Goal: Task Accomplishment & Management: Use online tool/utility

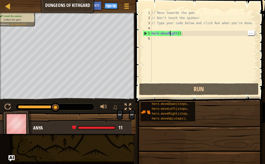
click at [174, 32] on div "// Move towards the gem. // Don’t touch the spikes! // Type your code below and…" at bounding box center [203, 51] width 107 height 82
click at [175, 33] on div "// Move towards the gem. // Don’t touch the spikes! // Type your code below and…" at bounding box center [203, 51] width 107 height 82
click at [178, 34] on div "// Move towards the gem. // Don’t touch the spikes! // Type your code below and…" at bounding box center [203, 51] width 107 height 82
click at [176, 33] on div "// Move towards the gem. // Don’t touch the spikes! // Type your code below and…" at bounding box center [203, 51] width 107 height 82
click at [177, 32] on div "// Move towards the gem. // Don’t touch the spikes! // Type your code below and…" at bounding box center [203, 51] width 107 height 82
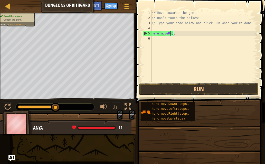
type textarea "hero.move();"
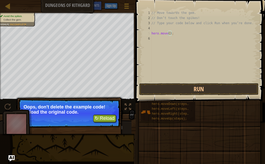
click at [112, 118] on button "↻ Reload" at bounding box center [104, 118] width 23 height 8
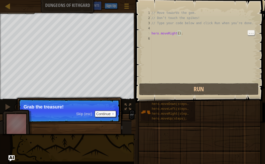
click at [110, 114] on button "Continue" at bounding box center [105, 113] width 21 height 7
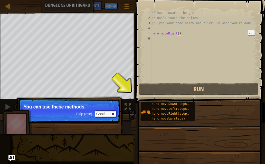
click at [174, 31] on div "// Move towards the gem. // Don’t touch the spikes! // Type your code below and…" at bounding box center [203, 51] width 107 height 82
click at [179, 35] on div "// Move towards the gem. // Don’t touch the spikes! // Type your code below and…" at bounding box center [203, 51] width 107 height 82
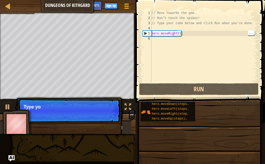
click at [174, 31] on div "// Move towards the gem. // Don’t touch the spikes! // Type your code below and…" at bounding box center [203, 51] width 107 height 82
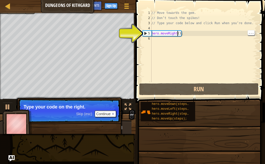
click at [177, 32] on div "// Move towards the gem. // Don’t touch the spikes! // Type your code below and…" at bounding box center [203, 51] width 107 height 82
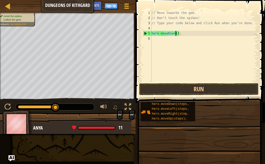
scroll to position [3, 2]
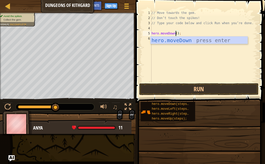
type textarea "hero.moveDown;"
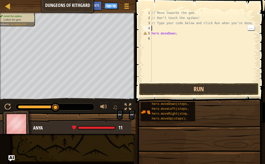
scroll to position [3, 0]
click at [196, 28] on div "// Move towards the gem. // Don’t touch the spikes! // Type your code below and…" at bounding box center [203, 51] width 107 height 82
click at [194, 38] on div "// Move towards the gem. // Don’t touch the spikes! // Type your code below and…" at bounding box center [203, 51] width 107 height 82
click at [192, 35] on div "// Move towards the gem. // Don’t touch the spikes! // Type your code below and…" at bounding box center [203, 51] width 107 height 82
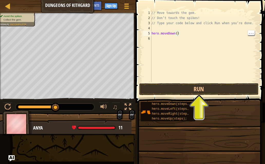
click at [202, 86] on button "Run" at bounding box center [198, 89] width 119 height 12
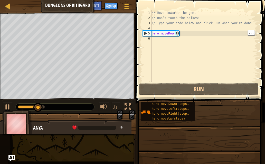
click at [204, 91] on button "Run" at bounding box center [198, 89] width 119 height 12
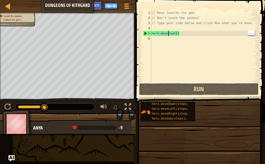
click at [168, 33] on div "// Move towards the gem. // Don’t touch the spikes! // Type your code below and…" at bounding box center [203, 51] width 107 height 82
click at [173, 33] on div "// Move towards the gem. // Don’t touch the spikes! // Type your code below and…" at bounding box center [203, 51] width 107 height 82
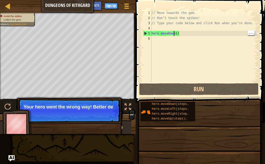
click at [176, 35] on div "// Move towards the gem. // Don’t touch the spikes! // Type your code below and…" at bounding box center [203, 51] width 107 height 82
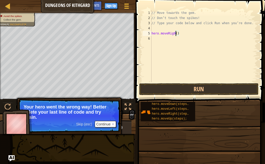
scroll to position [3, 2]
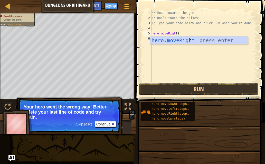
type textarea "hero.moveRight()"
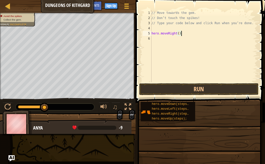
click at [165, 33] on div "// Move towards the gem. // Don’t touch the spikes! // Type your code below and…" at bounding box center [203, 51] width 107 height 82
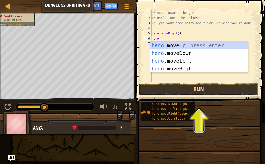
scroll to position [3, 0]
type textarea "hero."
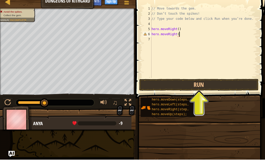
scroll to position [3, 2]
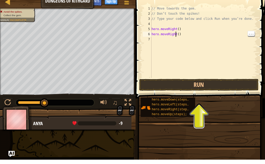
click at [175, 36] on div "// Move towards the gem. // Don’t touch the spikes! // Type your code below and…" at bounding box center [203, 51] width 107 height 82
click at [177, 34] on div "// Move towards the gem. // Don’t touch the spikes! // Type your code below and…" at bounding box center [203, 51] width 107 height 82
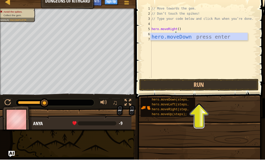
scroll to position [3, 2]
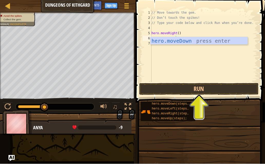
type textarea "hero.moveDown()"
click at [206, 88] on button "Run" at bounding box center [198, 89] width 119 height 12
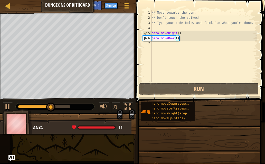
scroll to position [3, 0]
click at [168, 45] on div "// Move towards the gem. // Don’t touch the spikes! // Type your code below and…" at bounding box center [203, 51] width 107 height 82
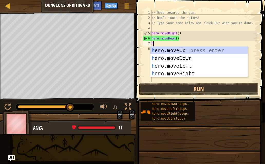
type textarea "he"
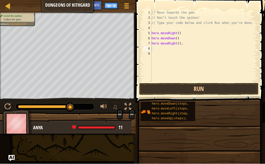
click at [205, 88] on button "Run" at bounding box center [198, 89] width 119 height 12
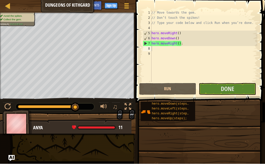
click at [229, 88] on span "Done" at bounding box center [226, 89] width 13 height 8
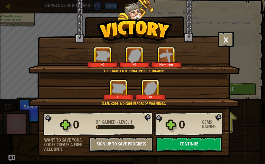
scroll to position [0, 0]
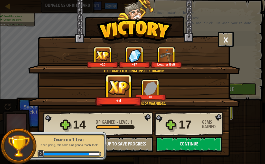
click at [197, 145] on button "Continue" at bounding box center [189, 143] width 66 height 15
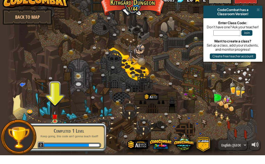
scroll to position [0, 0]
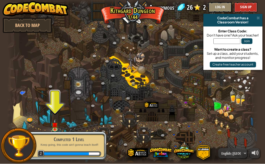
click at [53, 128] on div "Completed 1 Level Keep going, this code ain't gonna teach itself! 2" at bounding box center [66, 146] width 81 height 36
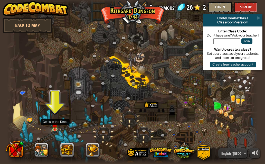
click at [56, 127] on img at bounding box center [55, 124] width 6 height 10
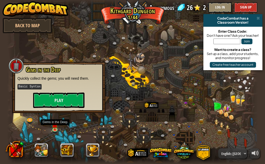
click at [39, 97] on button "Play" at bounding box center [58, 99] width 51 height 15
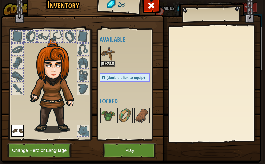
click at [22, 155] on button "Change Hero or Language" at bounding box center [39, 150] width 65 height 14
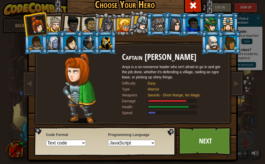
click at [63, 142] on select "Text code Blocks and code Blocks Blocks (Icons)" at bounding box center [66, 142] width 40 height 6
click at [145, 145] on select "Python (Default) JavaScript Lua C++ Java (Experimental)" at bounding box center [131, 142] width 47 height 6
click at [148, 144] on select "Python (Default) JavaScript Lua C++ Java (Experimental)" at bounding box center [131, 142] width 47 height 6
click at [201, 6] on img at bounding box center [133, 70] width 222 height 184
click at [197, 10] on div "Captain [PERSON_NAME] Anya is a no-nonsense leader who isn't afraid to go in an…" at bounding box center [132, 66] width 192 height 112
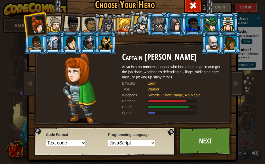
click at [196, 1] on span at bounding box center [193, 5] width 8 height 8
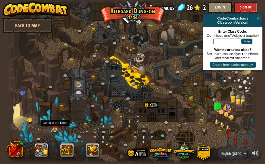
click at [57, 124] on img at bounding box center [55, 124] width 6 height 10
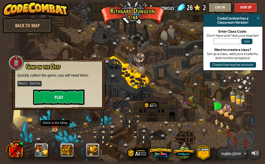
click at [40, 99] on button "Play" at bounding box center [58, 96] width 51 height 15
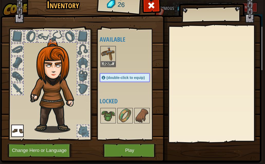
click at [104, 53] on img at bounding box center [108, 53] width 14 height 14
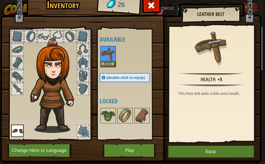
click at [210, 148] on button "Equip" at bounding box center [210, 151] width 87 height 13
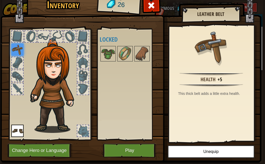
click at [171, 67] on div "Health +5 This thick belt adds a little extra health." at bounding box center [211, 83] width 84 height 115
click at [132, 50] on img at bounding box center [125, 53] width 14 height 14
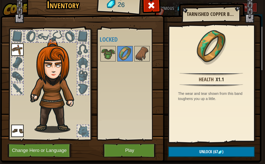
click at [126, 47] on img at bounding box center [125, 53] width 14 height 14
click at [146, 149] on button "Play" at bounding box center [130, 150] width 54 height 14
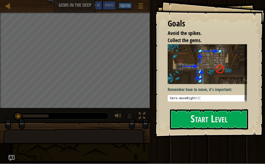
click at [190, 111] on button "Start Level" at bounding box center [209, 119] width 78 height 20
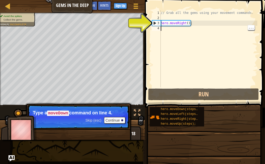
click at [180, 29] on div "// Grab all the gems using your movement commands. hero . moveRight ( ) ;" at bounding box center [207, 53] width 97 height 87
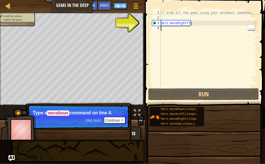
click at [187, 28] on div "// Grab all the gems using your movement commands. hero . moveRight ( ) ;" at bounding box center [207, 53] width 97 height 87
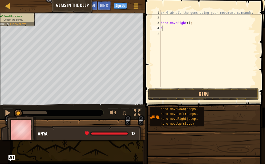
type textarea "he"
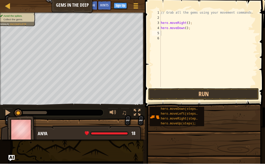
click at [211, 98] on button "Run" at bounding box center [203, 94] width 110 height 12
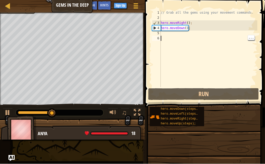
click at [174, 34] on div "// Grab all the gems using your movement commands. hero . moveRight ( ) ; hero …" at bounding box center [207, 53] width 97 height 87
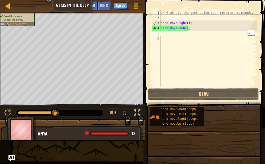
type textarea "h"
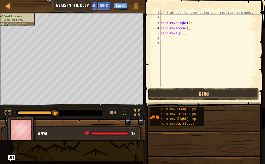
type textarea "h"
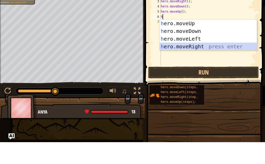
click at [193, 48] on div "h ero.moveUp press enter h ero.moveDown press enter h ero.moveLeft press enter …" at bounding box center [207, 64] width 97 height 46
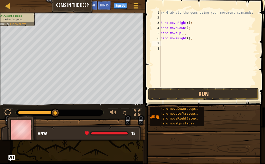
click at [230, 96] on button "Run" at bounding box center [203, 94] width 110 height 12
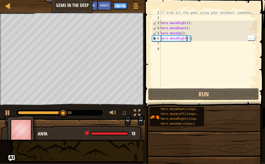
click at [187, 40] on div "// Grab all the gems using your movement commands. hero . moveRight ( ) ; hero …" at bounding box center [207, 53] width 97 height 87
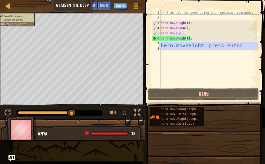
scroll to position [3, 2]
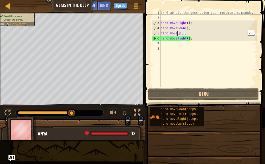
click at [177, 34] on div "// Grab all the gems using your movement commands. hero . moveRight ( ) ; hero …" at bounding box center [207, 53] width 97 height 87
click at [179, 32] on div "// Grab all the gems using your movement commands. hero . moveRight ( ) ; hero …" at bounding box center [207, 53] width 97 height 87
click at [179, 30] on div "// Grab all the gems using your movement commands. hero . moveRight ( ) ; hero …" at bounding box center [207, 53] width 97 height 87
click at [182, 33] on div "// Grab all the gems using your movement commands. hero . moveRight ( ) ; hero …" at bounding box center [207, 53] width 97 height 87
click at [181, 33] on div "// Grab all the gems using your movement commands. hero . moveRight ( ) ; hero …" at bounding box center [207, 53] width 97 height 87
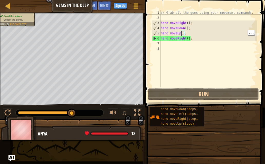
click at [184, 33] on div "// Grab all the gems using your movement commands. hero . moveRight ( ) ; hero …" at bounding box center [207, 53] width 97 height 87
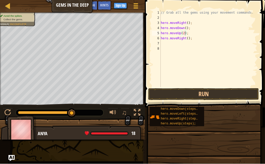
type textarea "hero.moveUp(2);"
click at [229, 91] on button "Run" at bounding box center [203, 94] width 110 height 12
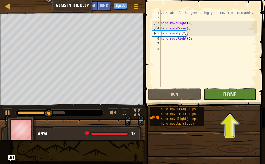
scroll to position [0, 0]
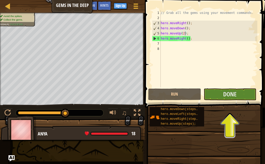
click at [228, 95] on span "Done" at bounding box center [229, 94] width 13 height 8
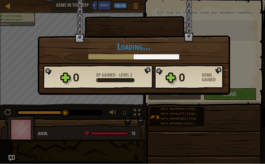
click at [203, 29] on div "× You will find a use for these gems soon. How fun was this level? Loading... R…" at bounding box center [133, 34] width 192 height 69
click at [174, 82] on div "0 XP Gained - Level 2 0 Gems Gained" at bounding box center [134, 77] width 182 height 25
click at [174, 75] on div "0 XP Gained - Level 2 0 Gems Gained" at bounding box center [134, 77] width 182 height 25
